Goal: Information Seeking & Learning: Check status

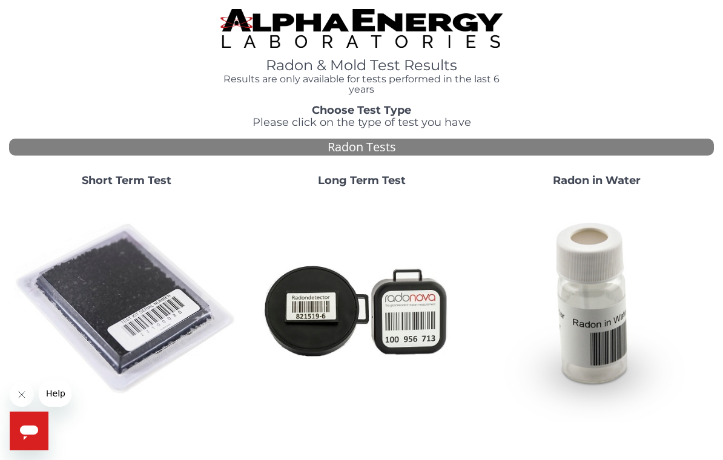
click at [133, 177] on strong "Short Term Test" at bounding box center [127, 180] width 90 height 13
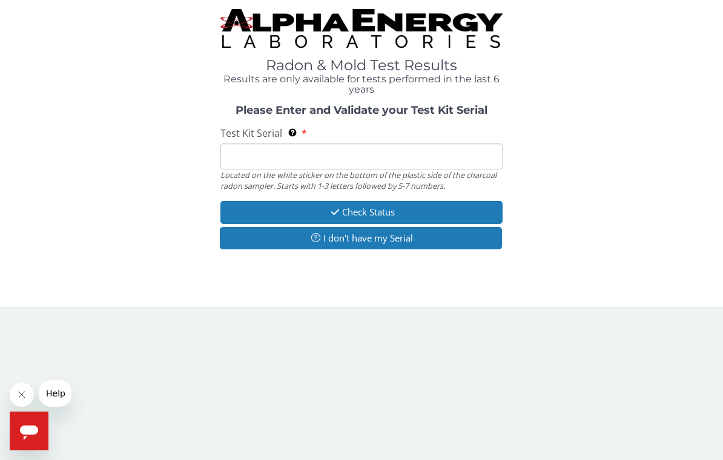
click at [257, 146] on input "Test Kit Serial Located on the white sticker on the bottom of the plastic side …" at bounding box center [361, 156] width 282 height 26
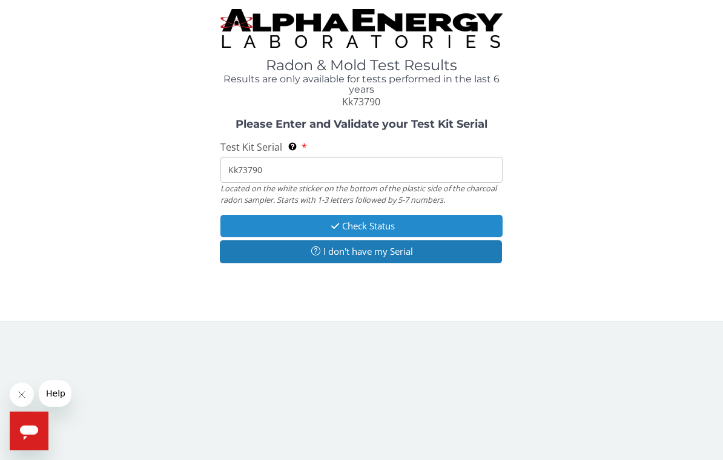
type input "Kk73790"
click at [317, 225] on button "Check Status" at bounding box center [361, 226] width 282 height 22
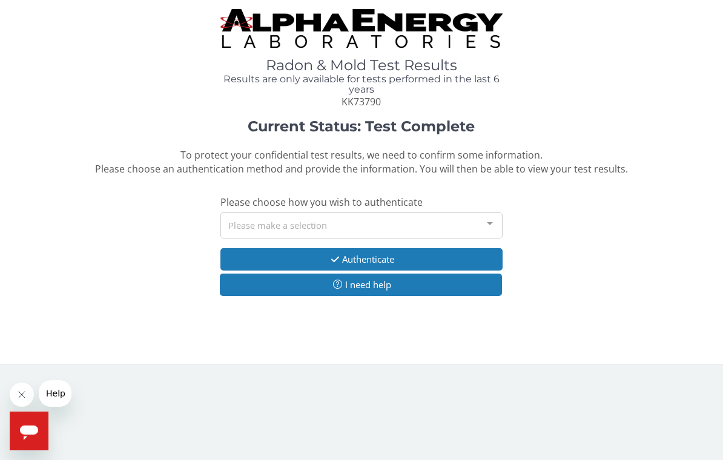
click at [491, 217] on div at bounding box center [490, 224] width 24 height 23
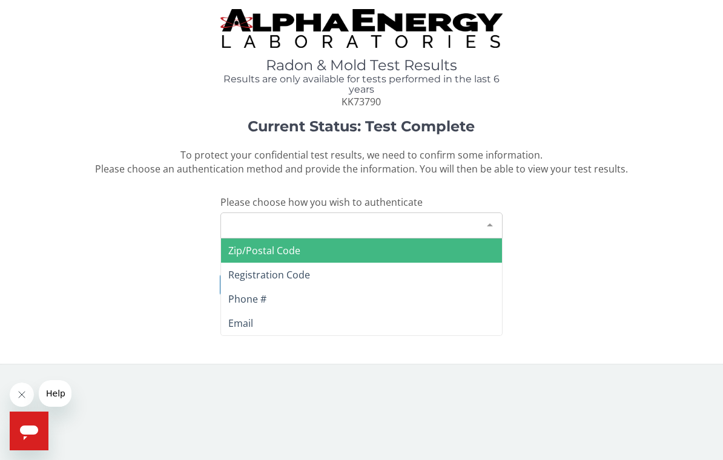
click at [463, 248] on span "Zip/Postal Code" at bounding box center [361, 250] width 281 height 24
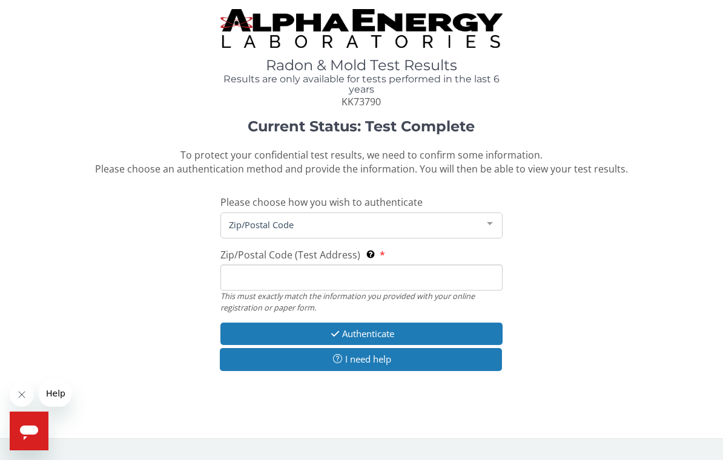
click at [302, 272] on input "Zip/Postal Code (Test Address) This must exactly match the information you prov…" at bounding box center [361, 278] width 282 height 26
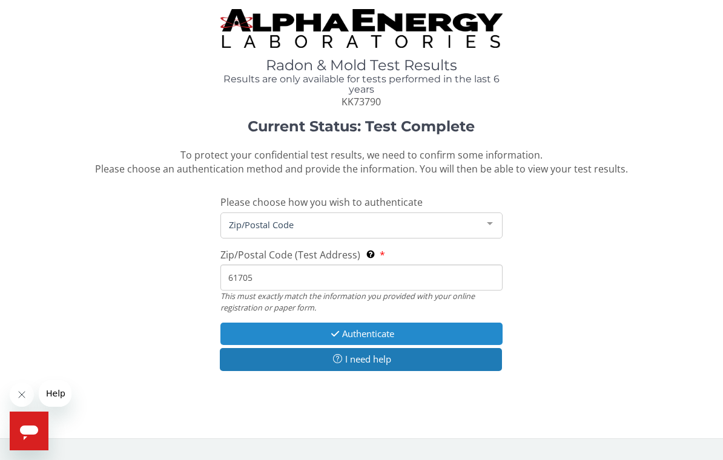
click at [382, 327] on button "Authenticate" at bounding box center [361, 334] width 282 height 22
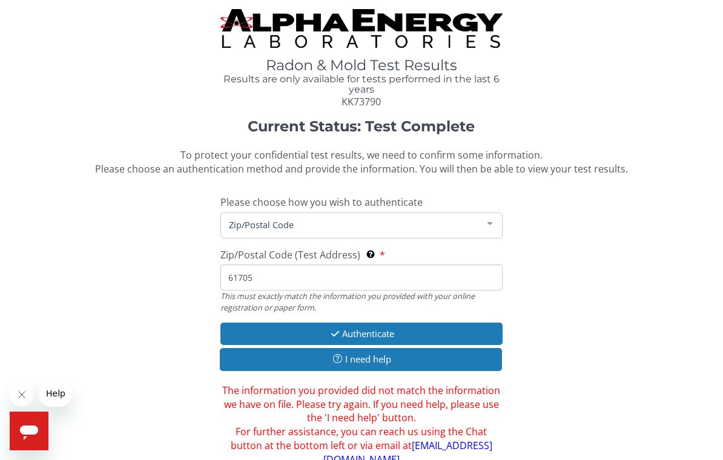
click at [310, 273] on input "61705" at bounding box center [361, 278] width 282 height 26
type input "6"
click at [489, 216] on div at bounding box center [490, 224] width 24 height 23
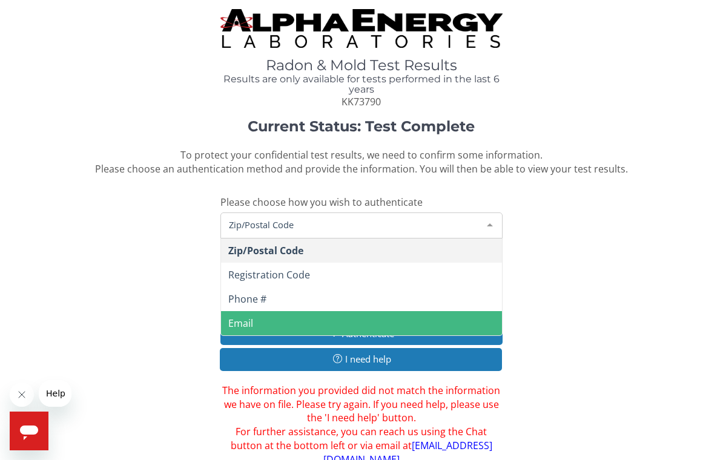
click at [320, 320] on span "Email" at bounding box center [361, 323] width 281 height 24
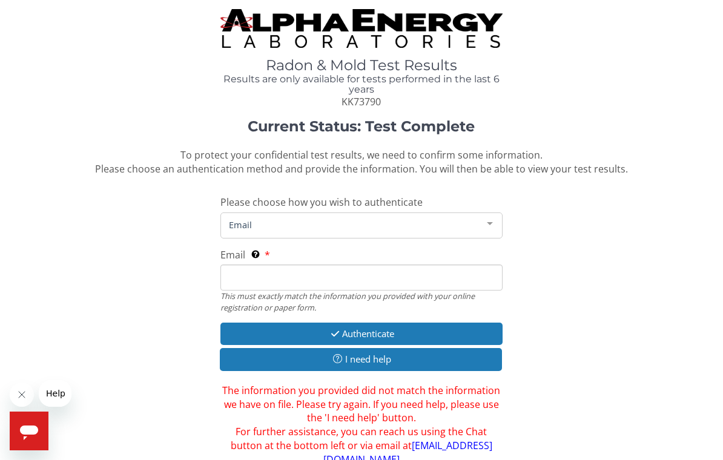
click at [275, 272] on input "Email This must exactly match the information you provided with your online reg…" at bounding box center [361, 278] width 282 height 26
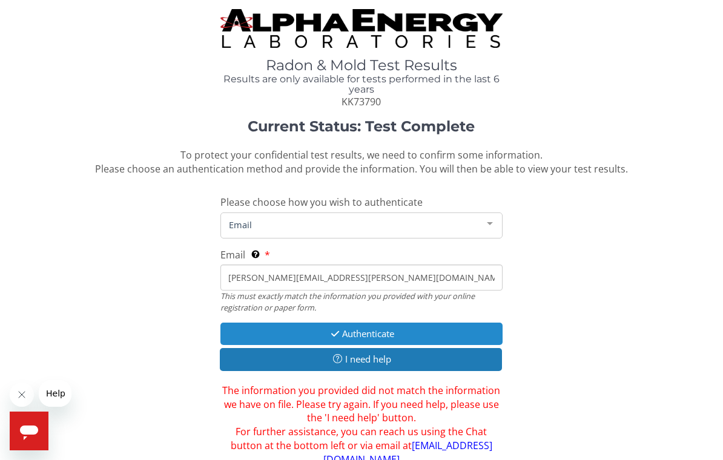
click at [340, 332] on button "Authenticate" at bounding box center [361, 334] width 282 height 22
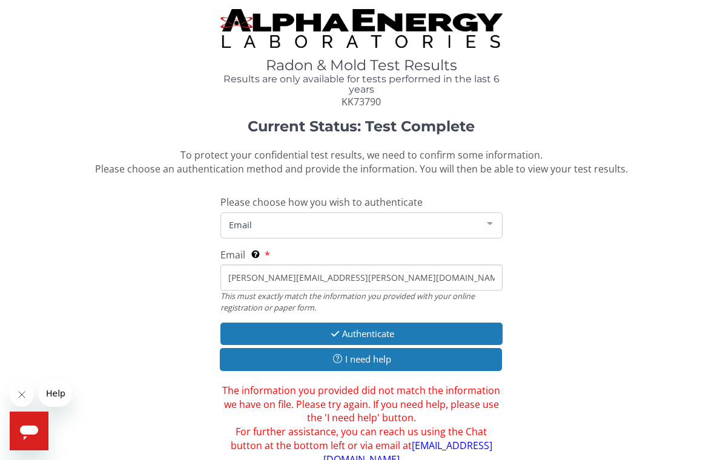
click at [480, 275] on input "[PERSON_NAME][EMAIL_ADDRESS][PERSON_NAME][DOMAIN_NAME]" at bounding box center [361, 278] width 282 height 26
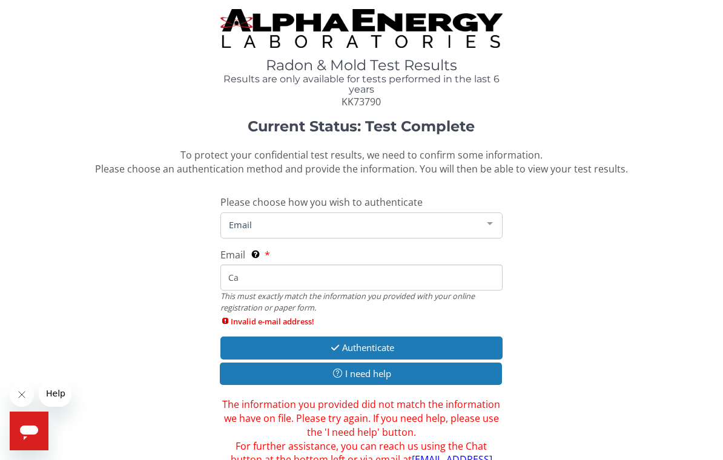
type input "C"
click at [491, 217] on div at bounding box center [490, 224] width 24 height 23
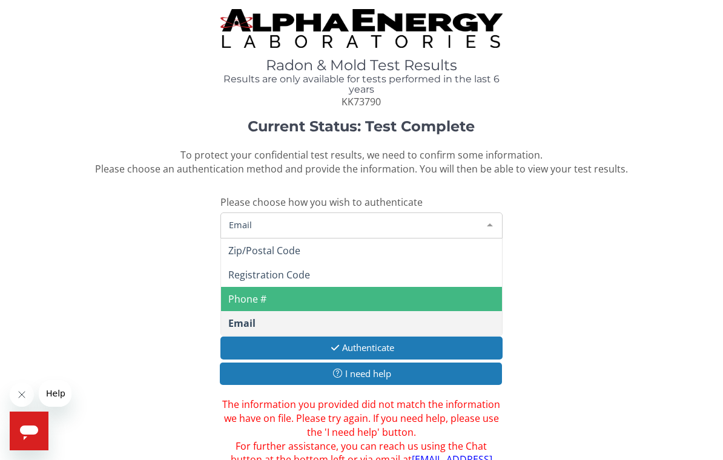
click at [264, 292] on span "Phone #" at bounding box center [247, 298] width 38 height 13
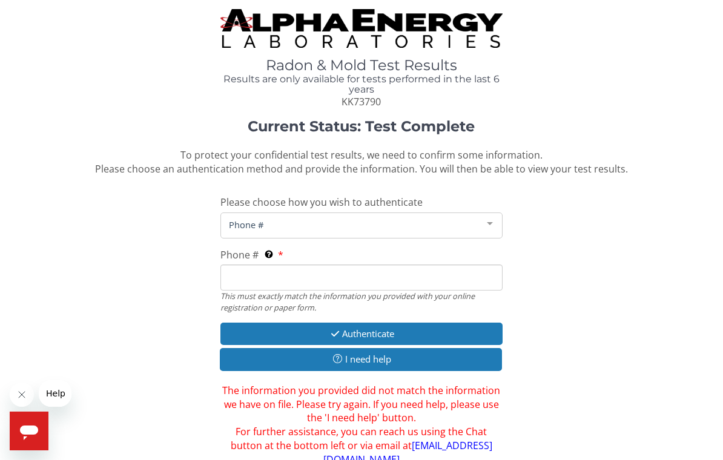
click at [288, 268] on input "Phone # This must exactly match the information you provided with your online r…" at bounding box center [361, 278] width 282 height 26
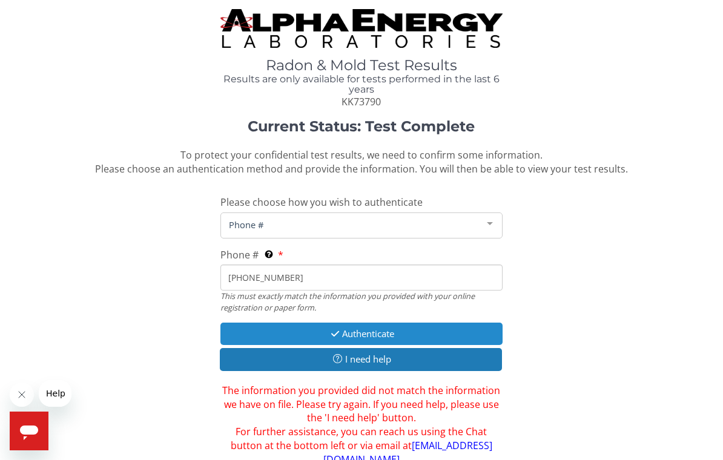
click at [374, 330] on button "Authenticate" at bounding box center [361, 334] width 282 height 22
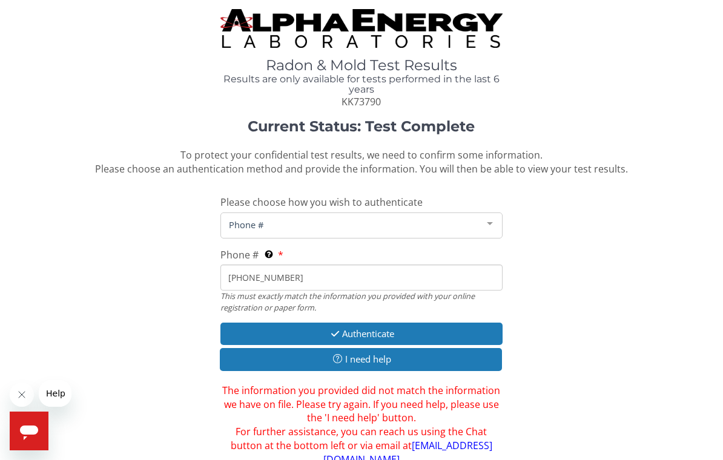
click at [361, 277] on input "[PHONE_NUMBER]" at bounding box center [361, 278] width 282 height 26
type input "3"
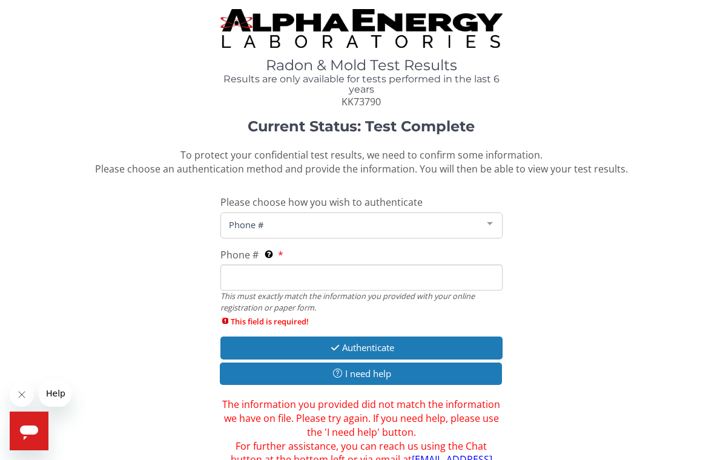
click at [490, 220] on div at bounding box center [490, 224] width 24 height 23
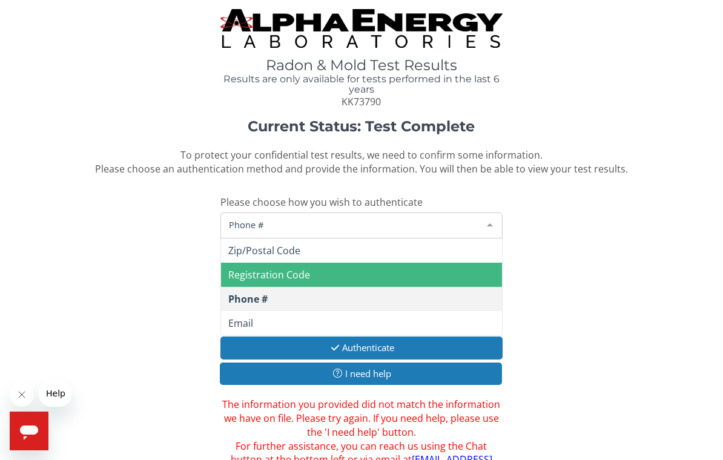
click at [380, 271] on span "Registration Code" at bounding box center [361, 275] width 281 height 24
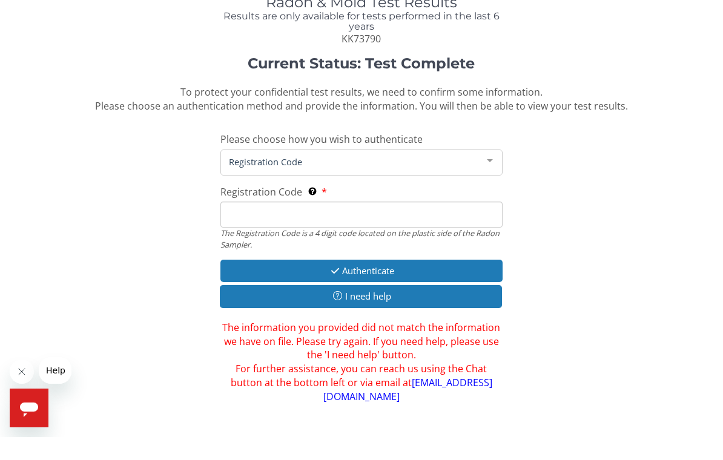
scroll to position [52, 0]
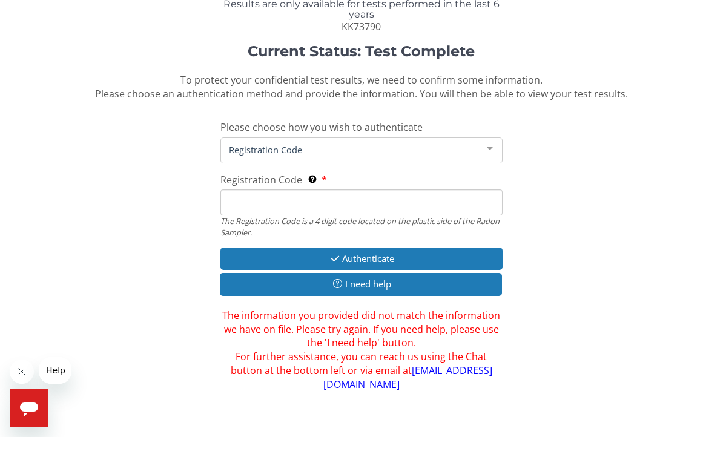
click at [56, 371] on span "Help" at bounding box center [55, 371] width 19 height 10
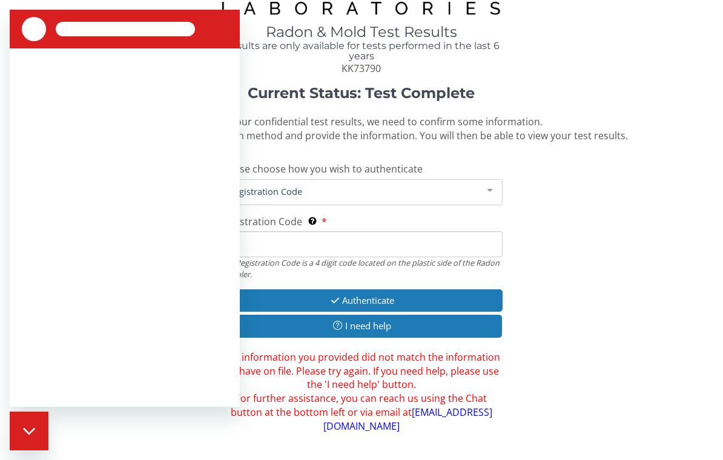
scroll to position [0, 0]
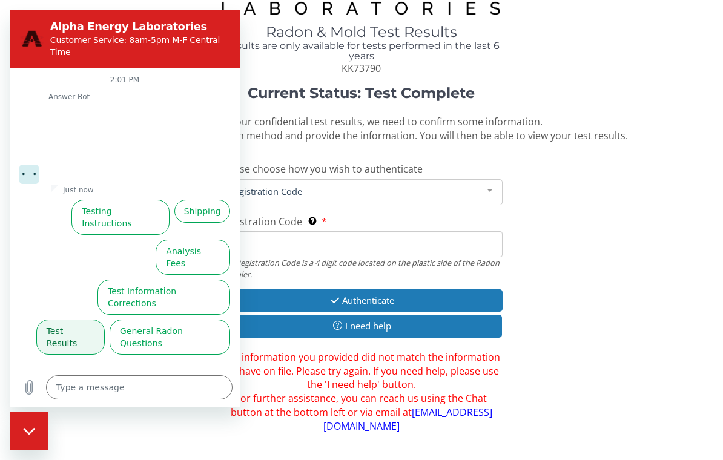
click at [65, 320] on button "Test Results" at bounding box center [70, 337] width 68 height 35
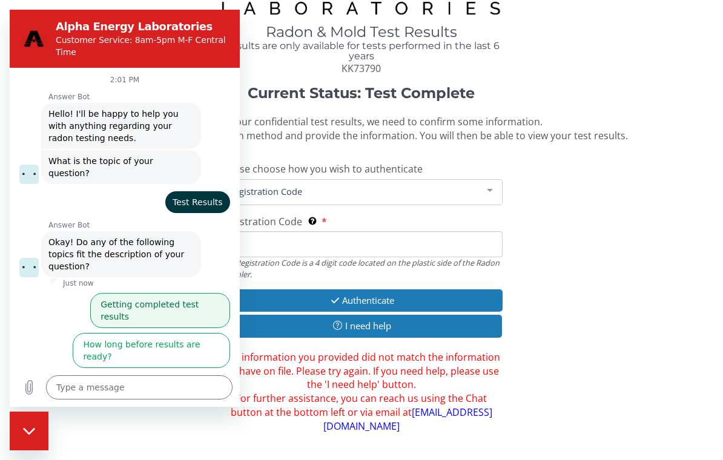
click at [114, 293] on button "Getting completed test results" at bounding box center [160, 310] width 140 height 35
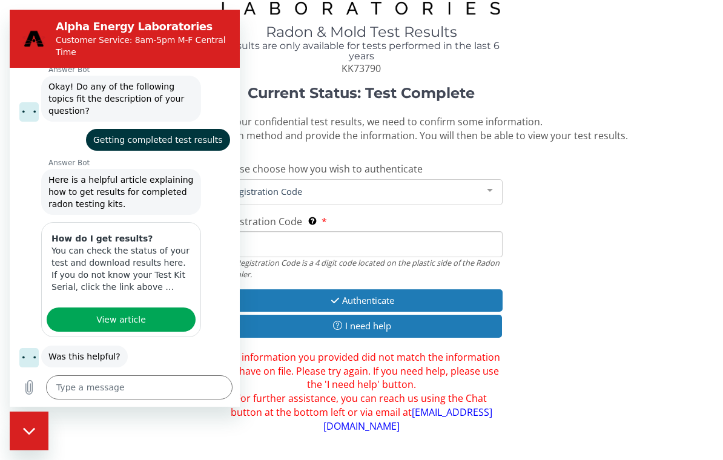
scroll to position [154, 0]
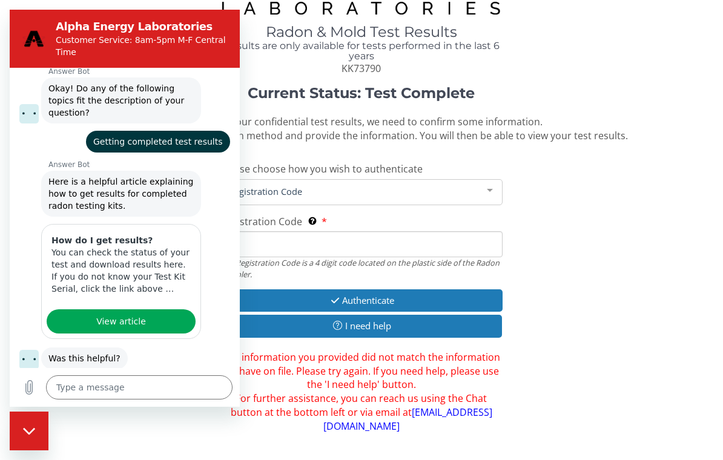
click at [194, 385] on button "No, I still need help" at bounding box center [182, 402] width 96 height 35
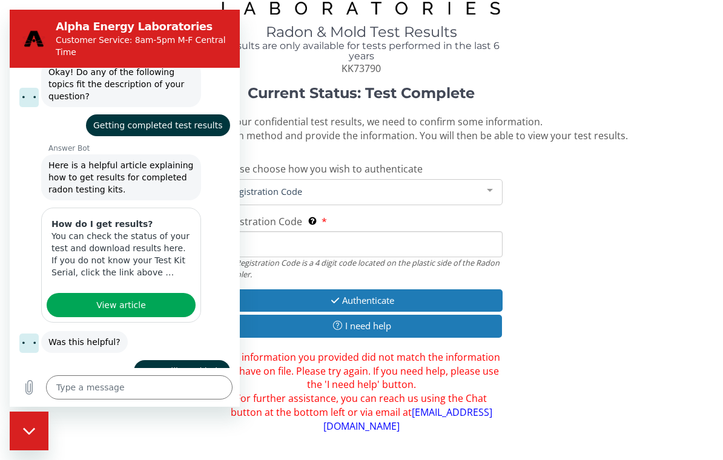
scroll to position [178, 0]
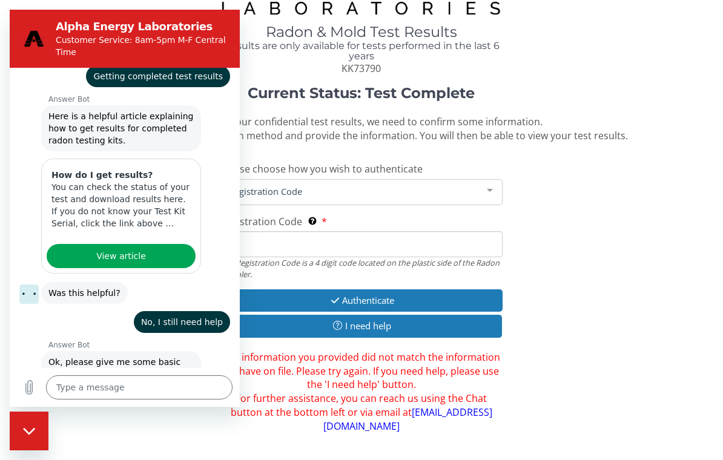
type textarea "x"
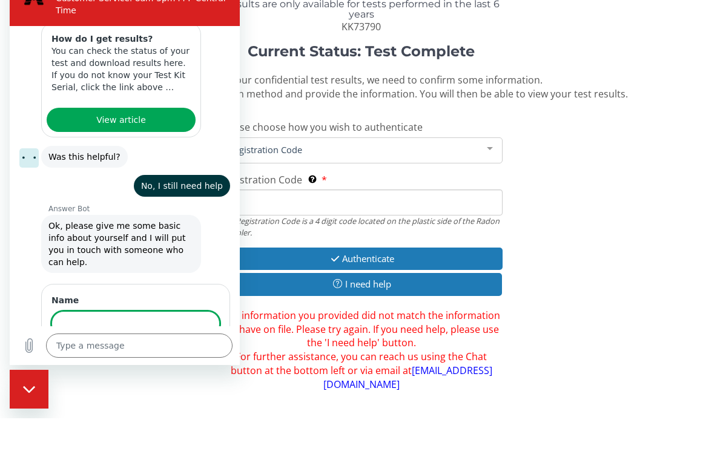
scroll to position [312, 0]
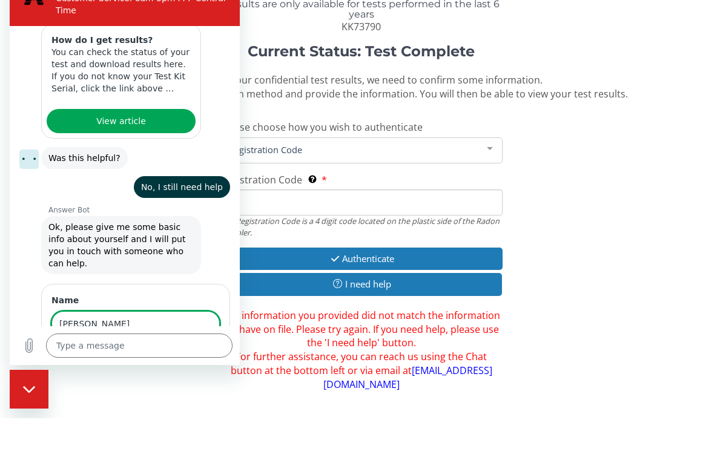
type input "[PERSON_NAME]"
click at [204, 343] on div "Name [PERSON_NAME] 1 of 3 Next" at bounding box center [135, 332] width 189 height 97
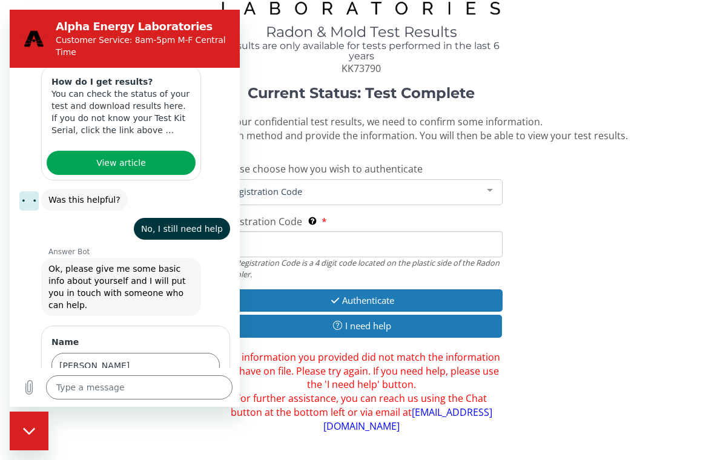
click at [205, 393] on span "Next" at bounding box center [199, 400] width 20 height 15
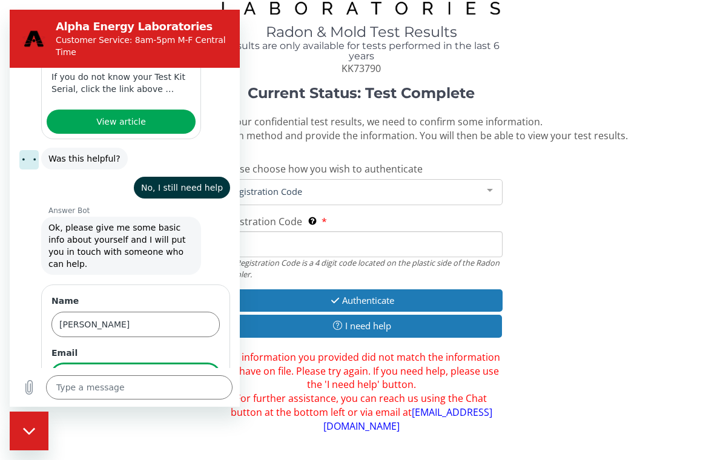
scroll to position [364, 0]
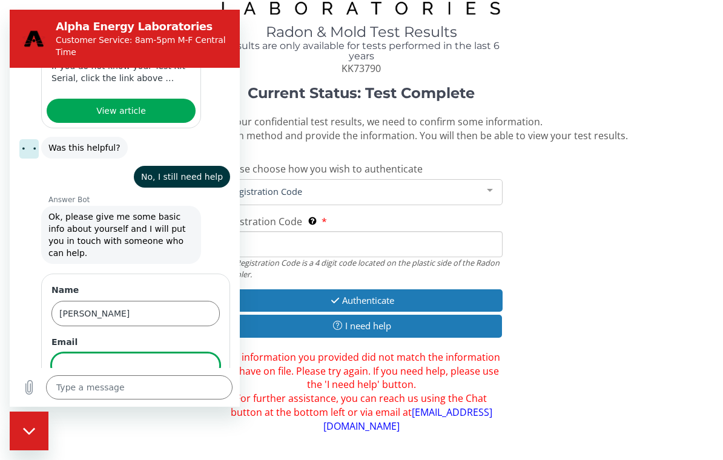
click at [107, 353] on input "Email" at bounding box center [135, 365] width 168 height 25
click at [161, 353] on input "Email" at bounding box center [135, 365] width 168 height 25
type input "[PERSON_NAME][EMAIL_ADDRESS][PERSON_NAME][DOMAIN_NAME]"
click at [204, 393] on span "Next" at bounding box center [199, 400] width 20 height 15
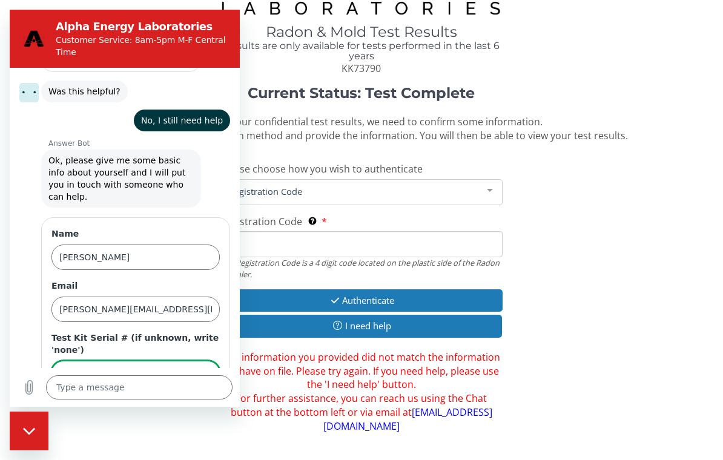
scroll to position [429, 0]
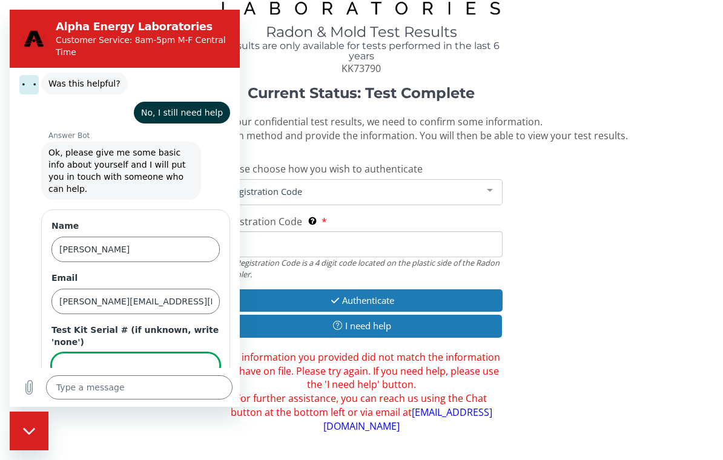
click at [93, 353] on input "Test Kit Serial # (if unknown, write 'none')" at bounding box center [135, 365] width 168 height 25
type input "KK73790"
click at [206, 393] on span "Send" at bounding box center [198, 400] width 21 height 15
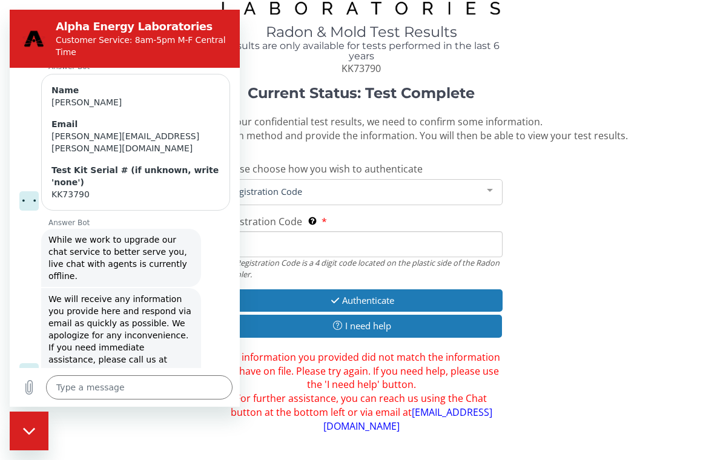
scroll to position [575, 0]
type textarea "x"
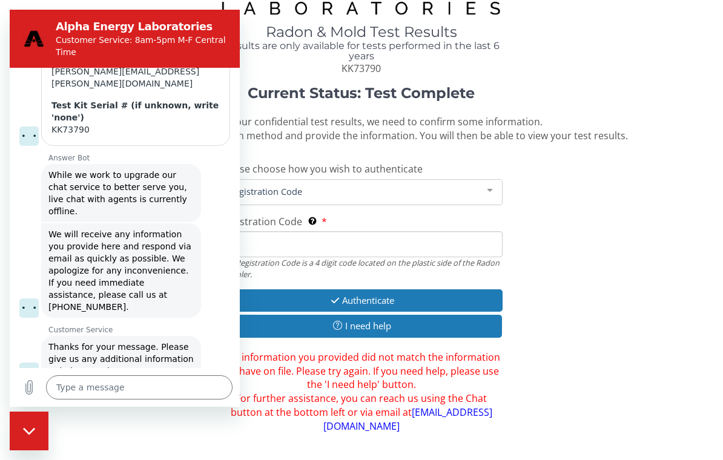
scroll to position [639, 0]
